Goal: Information Seeking & Learning: Learn about a topic

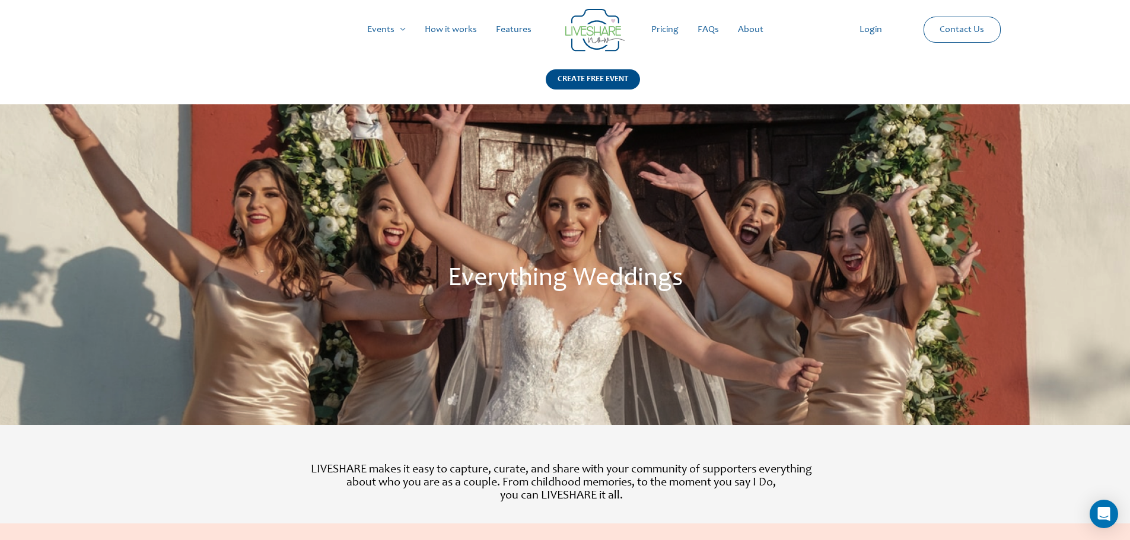
click at [457, 30] on link "How it works" at bounding box center [450, 30] width 71 height 38
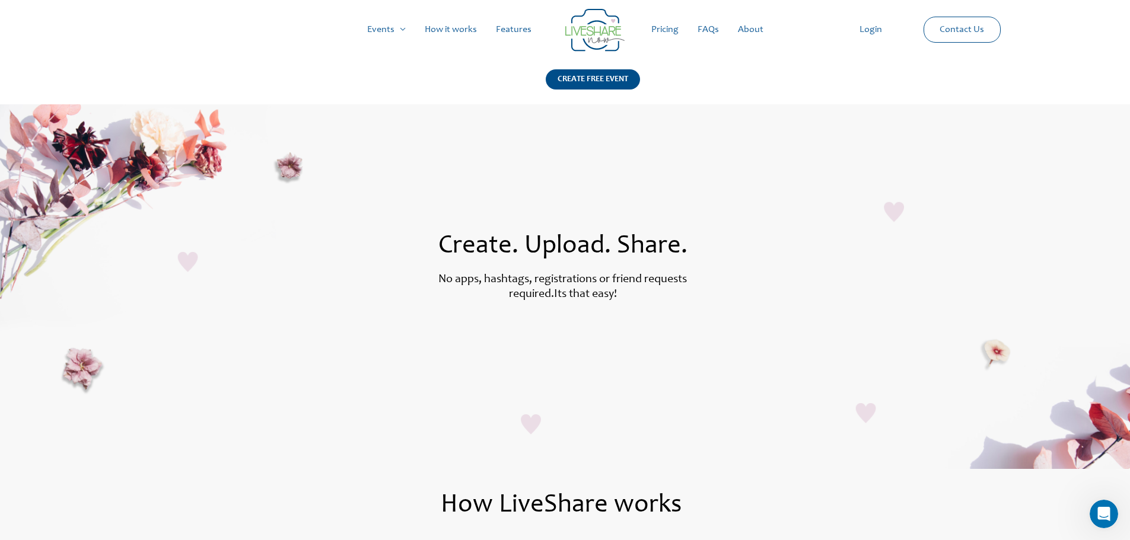
click at [611, 25] on img at bounding box center [594, 30] width 59 height 43
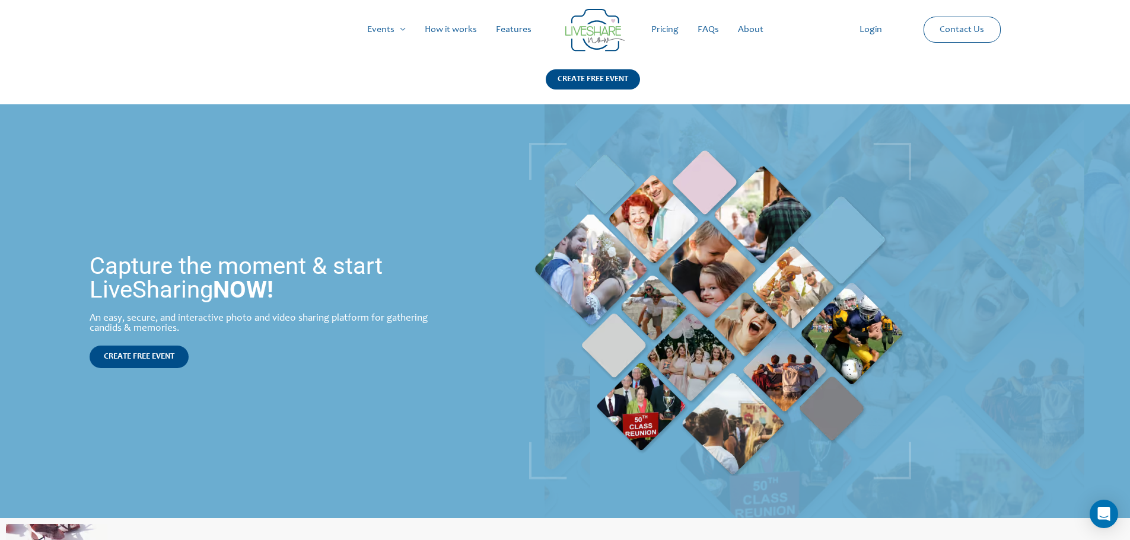
click at [665, 34] on link "Pricing" at bounding box center [665, 30] width 46 height 38
